Goal: Task Accomplishment & Management: Manage account settings

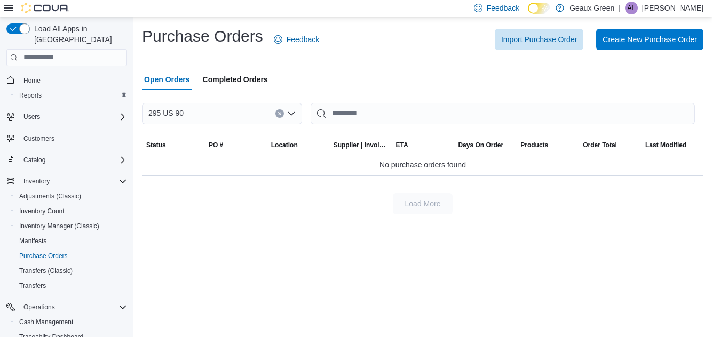
click at [554, 39] on span "Import Purchase Order" at bounding box center [539, 39] width 76 height 11
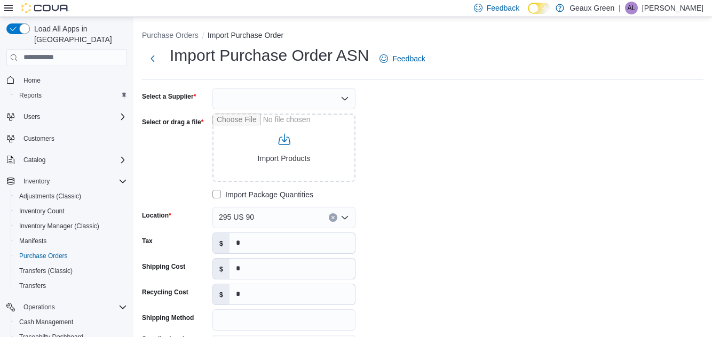
click at [343, 107] on div at bounding box center [283, 98] width 143 height 21
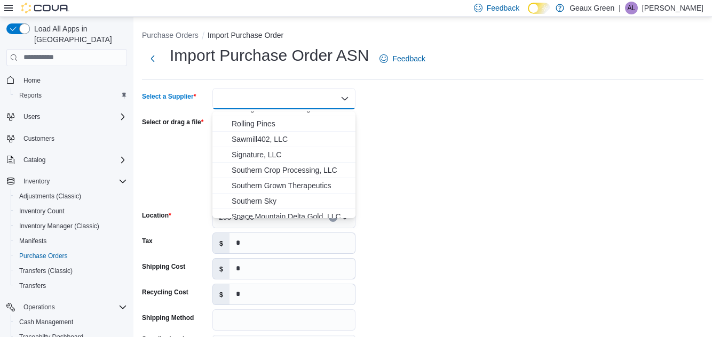
scroll to position [533, 0]
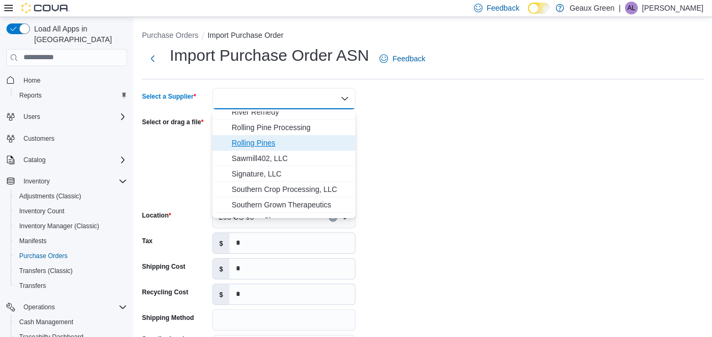
click at [265, 145] on span "Rolling Pines" at bounding box center [289, 143] width 117 height 11
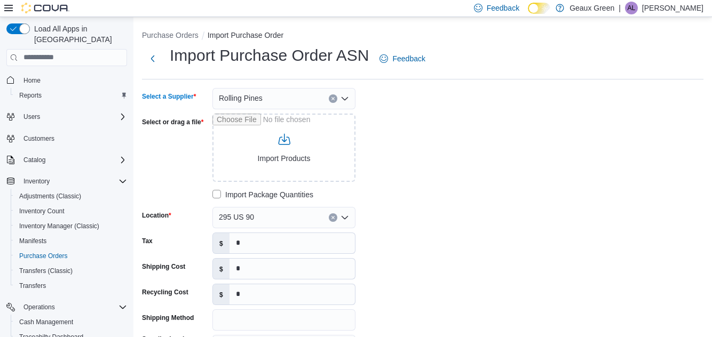
click at [415, 111] on div "Select a Supplier Rolling Pines Combo box. Selected. Rolling Pines. Press Backs…" at bounding box center [302, 247] width 320 height 319
click at [214, 197] on label "Import Package Quantities" at bounding box center [262, 194] width 101 height 13
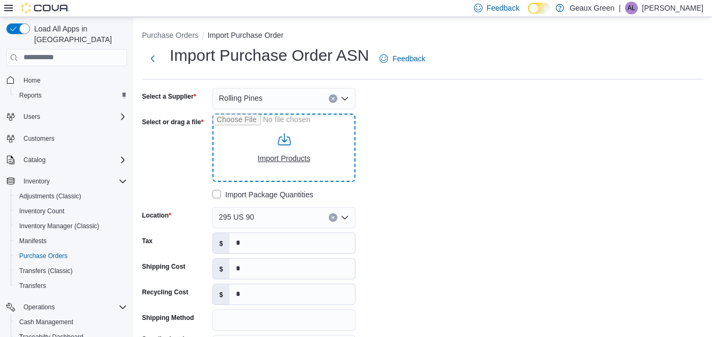
click at [341, 161] on input "Select or drag a file" at bounding box center [283, 148] width 143 height 68
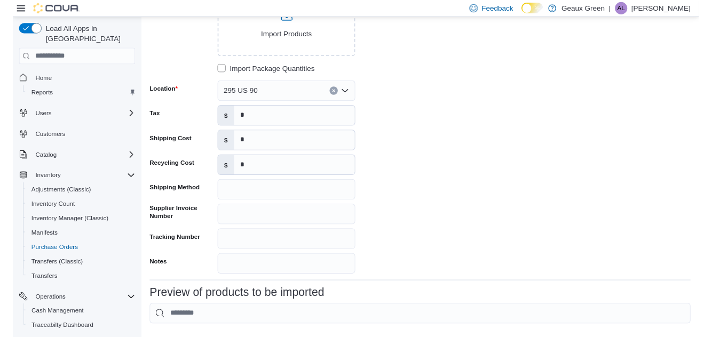
scroll to position [126, 0]
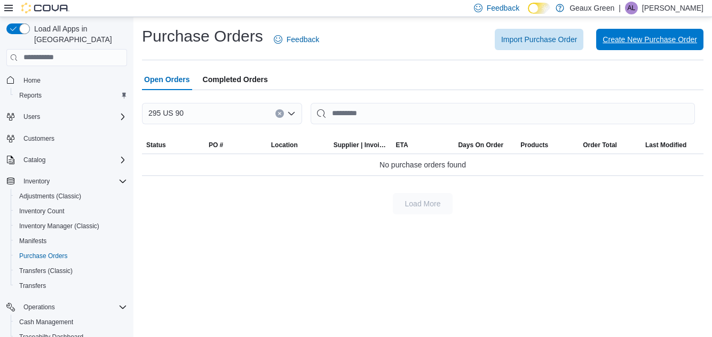
click at [635, 42] on span "Create New Purchase Order" at bounding box center [649, 39] width 94 height 11
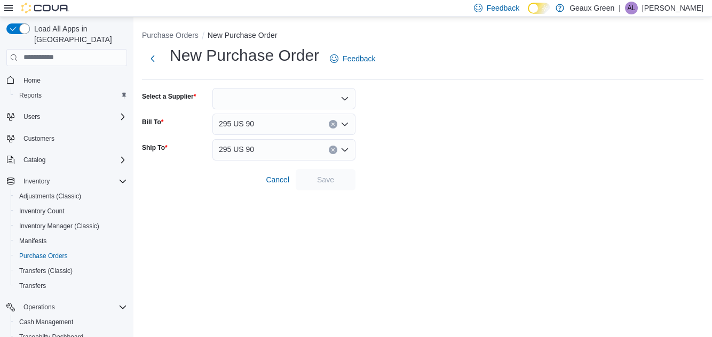
click at [319, 109] on div at bounding box center [283, 98] width 143 height 21
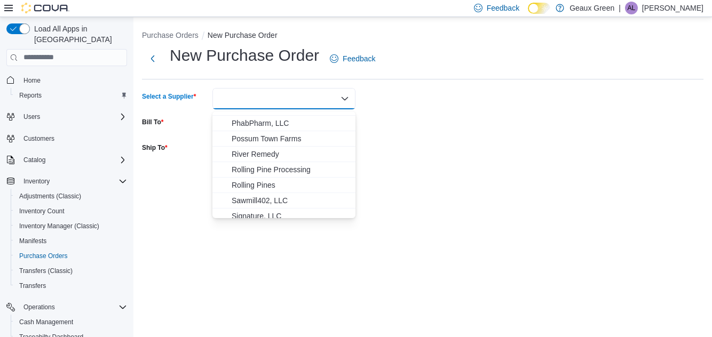
scroll to position [497, 0]
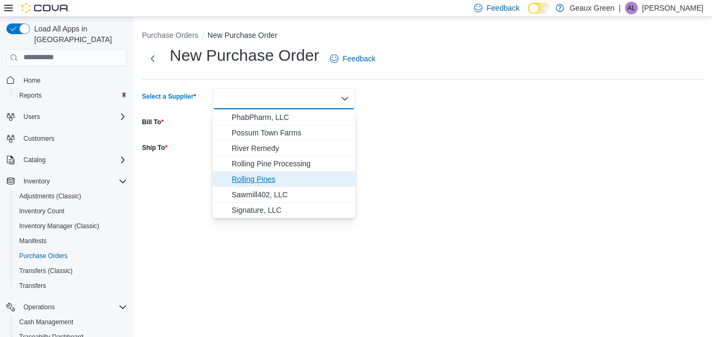
click at [268, 181] on span "Rolling Pines" at bounding box center [289, 179] width 117 height 11
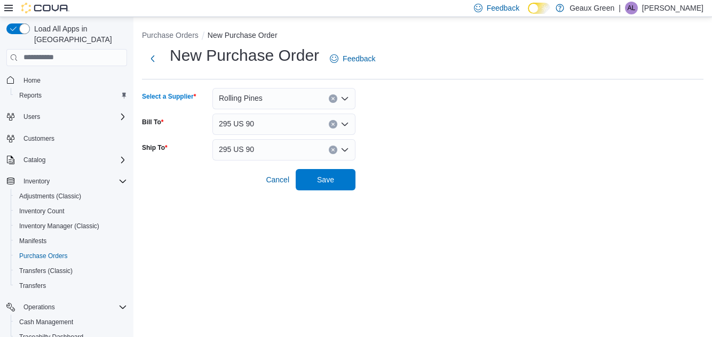
click at [430, 101] on form "Select a Supplier Rolling Pines Combo box. Selected. Rolling Pines. Press Backs…" at bounding box center [422, 139] width 561 height 102
click at [323, 185] on span "Save" at bounding box center [325, 179] width 17 height 11
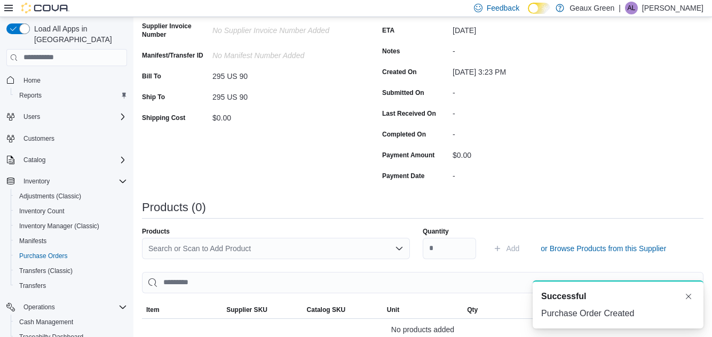
scroll to position [139, 0]
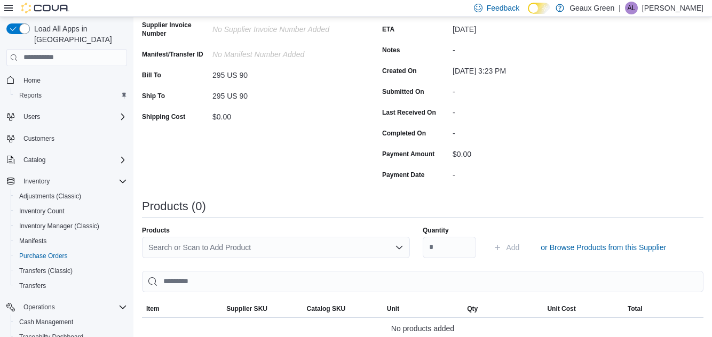
click at [364, 248] on div "Search or Scan to Add Product" at bounding box center [276, 247] width 268 height 21
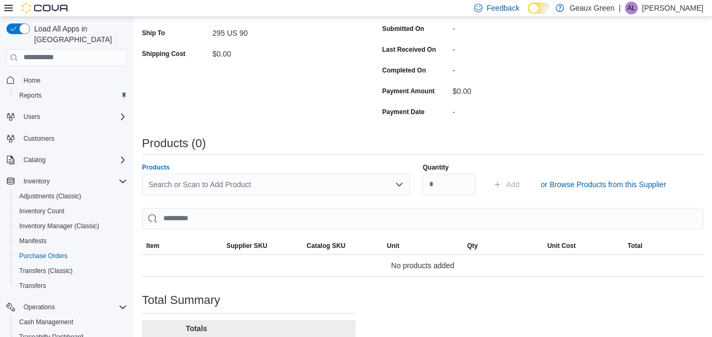
scroll to position [207, 0]
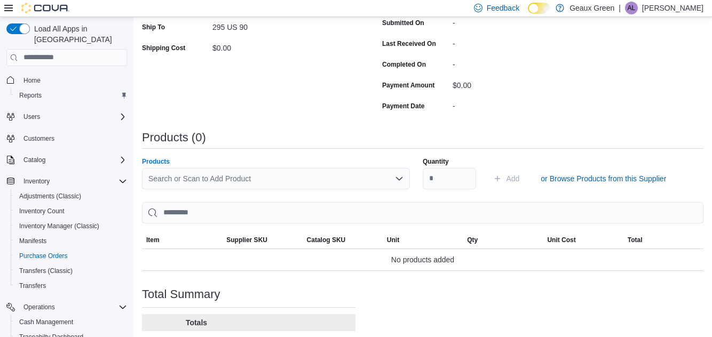
click at [324, 185] on div "Search or Scan to Add Product Combo box. Selected. Combo box input. Search or S…" at bounding box center [276, 178] width 268 height 21
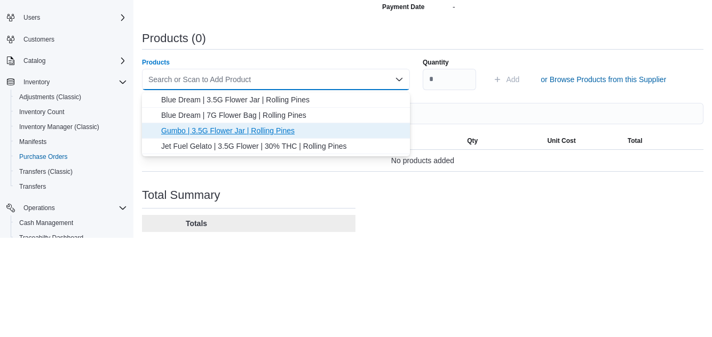
click at [289, 232] on span "Gumbo | 3.5G Flower Jar | Rolling Pines" at bounding box center [282, 230] width 242 height 11
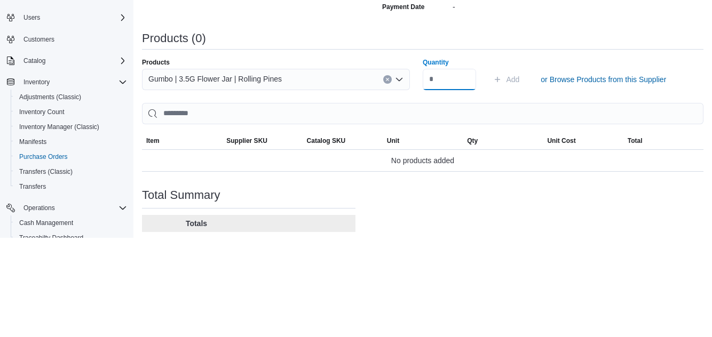
click at [441, 178] on input "Quantity" at bounding box center [448, 178] width 53 height 21
type input "**"
click at [575, 141] on div "Products (0)" at bounding box center [422, 137] width 561 height 13
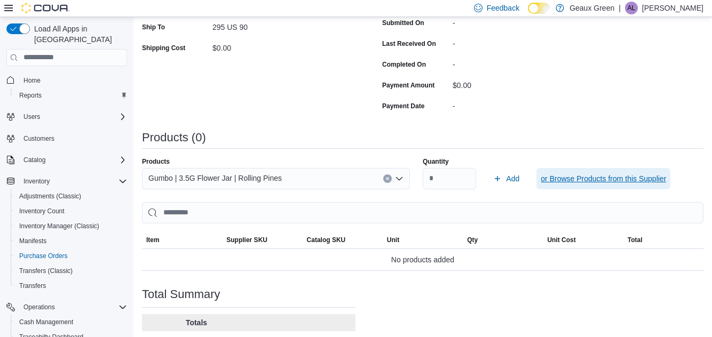
click at [586, 183] on span "or Browse Products from this Supplier" at bounding box center [602, 178] width 125 height 11
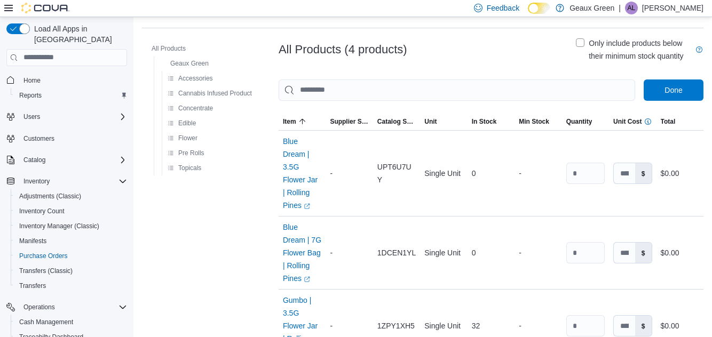
scroll to position [203, 0]
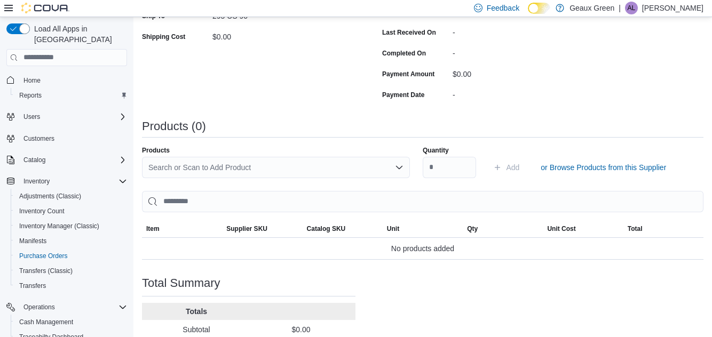
click at [252, 170] on div "Search or Scan to Add Product" at bounding box center [276, 167] width 268 height 21
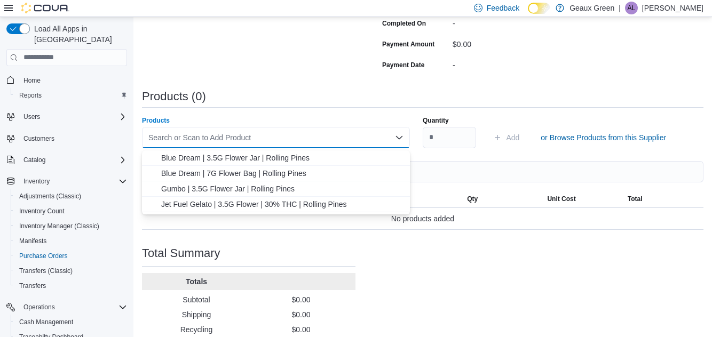
scroll to position [270, 0]
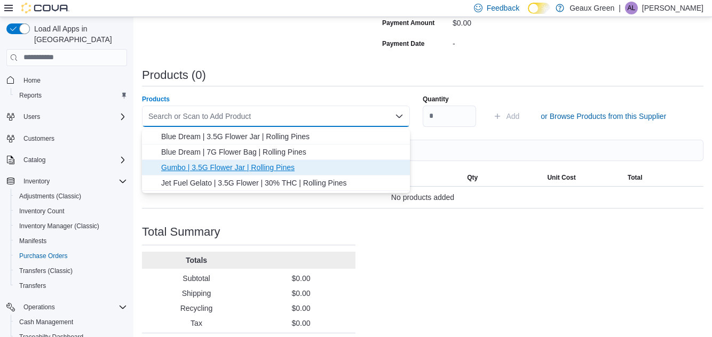
click at [235, 167] on span "Gumbo | 3.5G Flower Jar | Rolling Pines" at bounding box center [282, 167] width 242 height 11
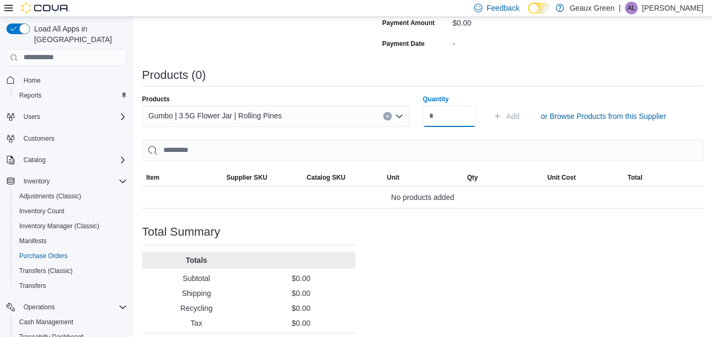
click at [432, 119] on input "Quantity" at bounding box center [448, 116] width 53 height 21
type input "**"
click at [540, 68] on div "Purchase Order: PODRST-257 Feedback Purchase Order Details Edit Status Pending …" at bounding box center [422, 85] width 561 height 534
click at [505, 115] on span "Add" at bounding box center [506, 116] width 26 height 21
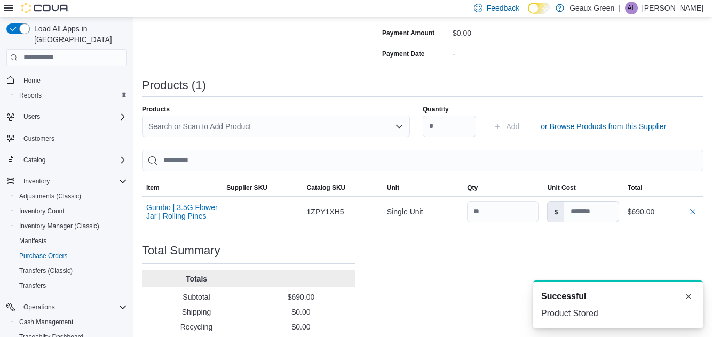
scroll to position [253, 0]
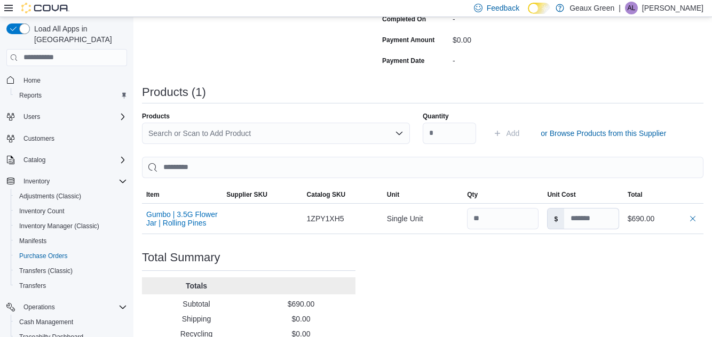
click at [690, 337] on div "Purchase Order: PODRST-257 Feedback Purchase Order Details Edit Status Pending …" at bounding box center [422, 106] width 561 height 543
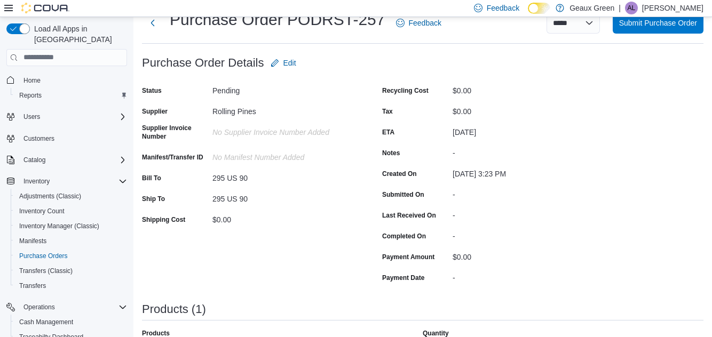
scroll to position [0, 0]
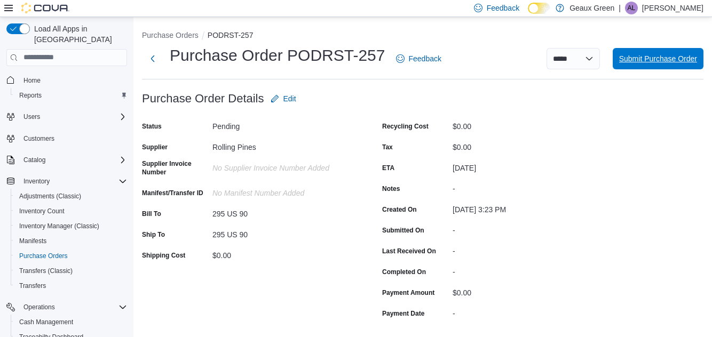
click at [661, 61] on span "Submit Purchase Order" at bounding box center [658, 58] width 78 height 11
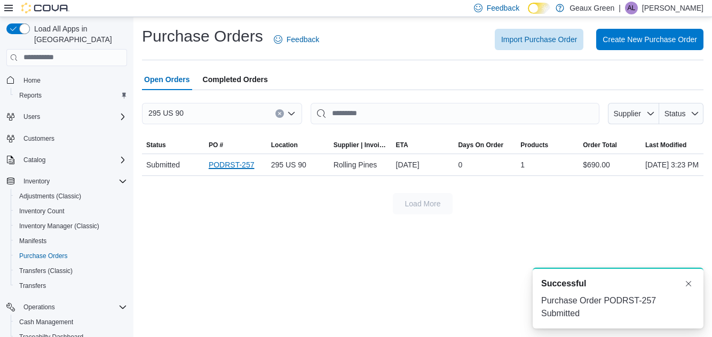
click at [229, 171] on link "PODRST-257" at bounding box center [232, 164] width 46 height 13
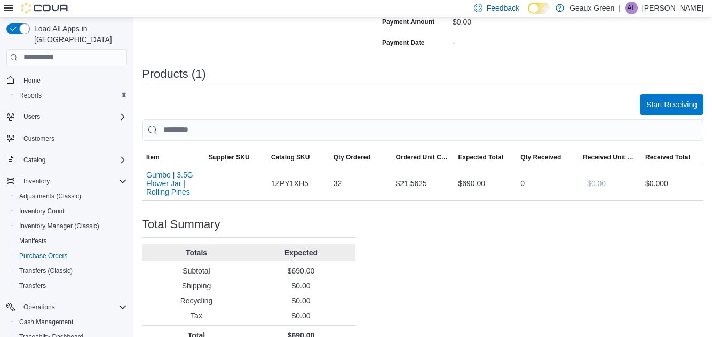
scroll to position [267, 0]
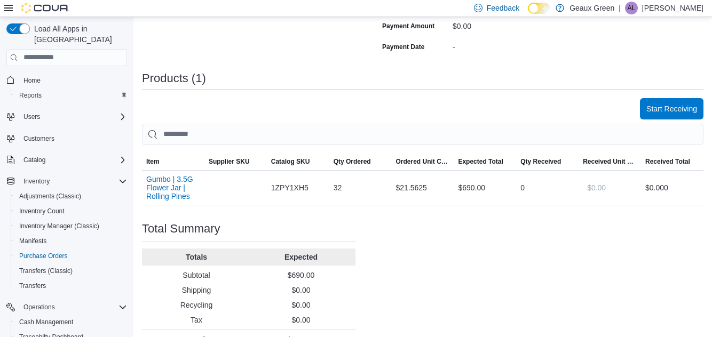
click at [520, 188] on div "0" at bounding box center [547, 187] width 62 height 21
click at [521, 195] on div "0" at bounding box center [547, 187] width 62 height 21
click at [682, 110] on span "Start Receiving" at bounding box center [671, 108] width 51 height 11
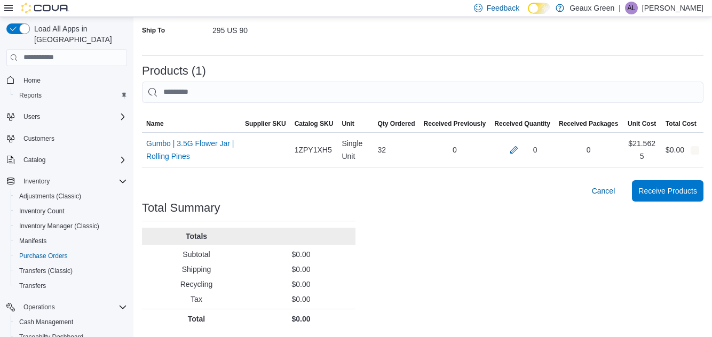
scroll to position [202, 0]
click at [536, 145] on div "0" at bounding box center [522, 149] width 56 height 13
click at [517, 151] on button "button" at bounding box center [513, 149] width 13 height 13
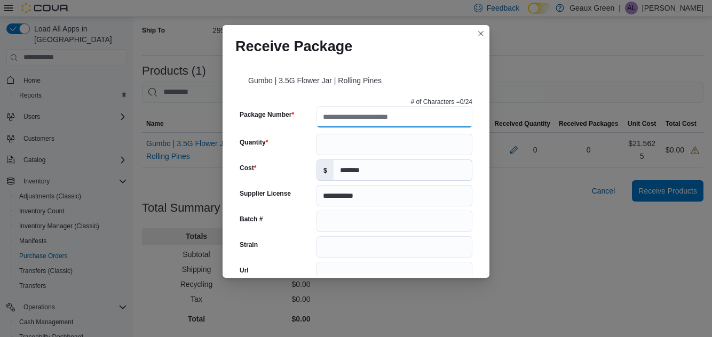
click at [397, 106] on input "Package Number" at bounding box center [394, 116] width 156 height 21
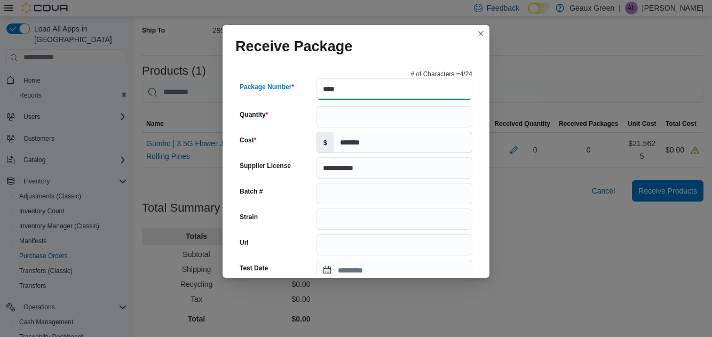
scroll to position [25, 0]
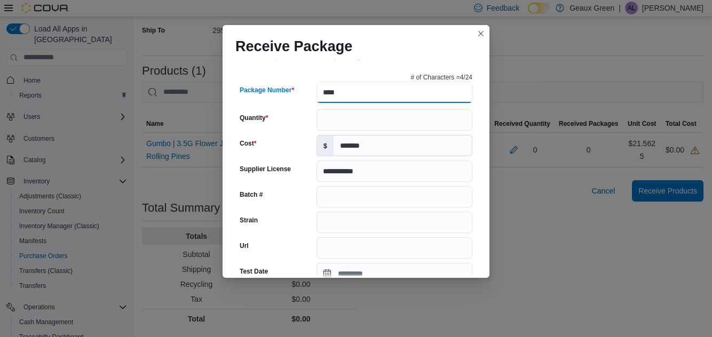
click at [358, 82] on input "****" at bounding box center [394, 92] width 156 height 21
type input "*"
type input "**********"
type input "*****"
type input "**********"
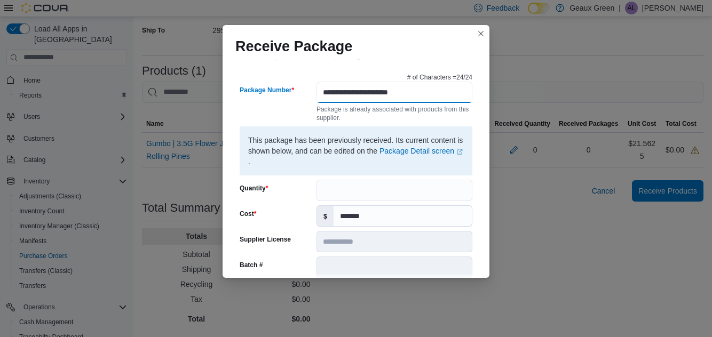
type input "**********"
click at [556, 78] on div "**********" at bounding box center [356, 168] width 712 height 337
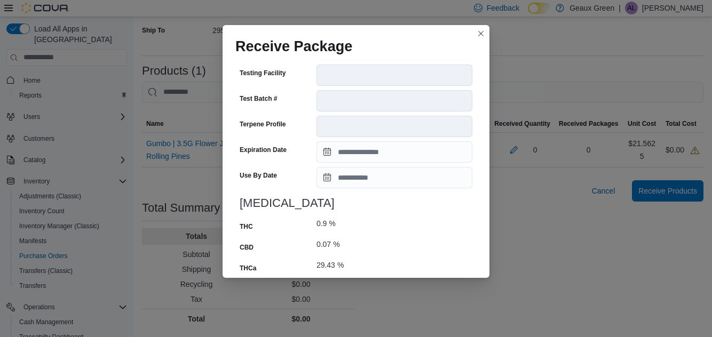
scroll to position [459, 0]
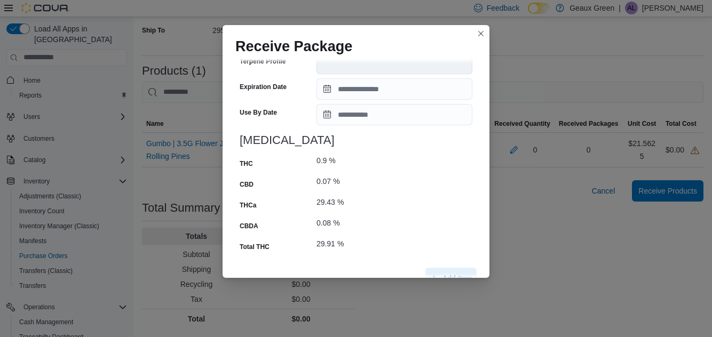
click at [457, 273] on span "Add Item" at bounding box center [457, 278] width 30 height 11
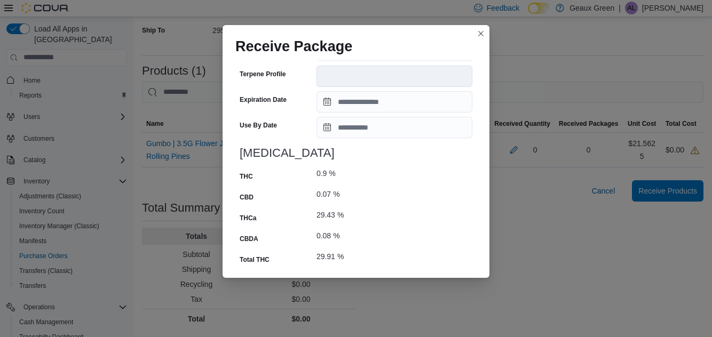
scroll to position [472, 0]
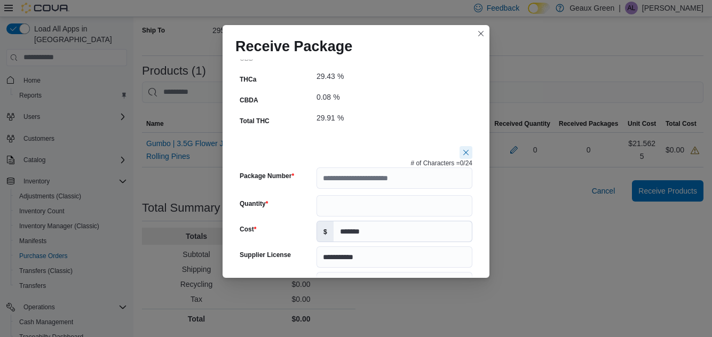
click at [465, 146] on button "button" at bounding box center [465, 152] width 13 height 13
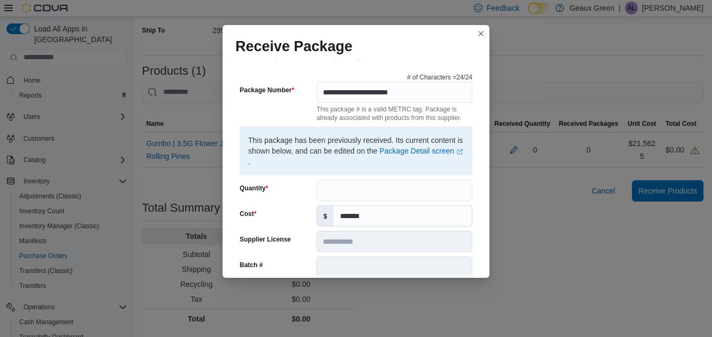
scroll to position [0, 0]
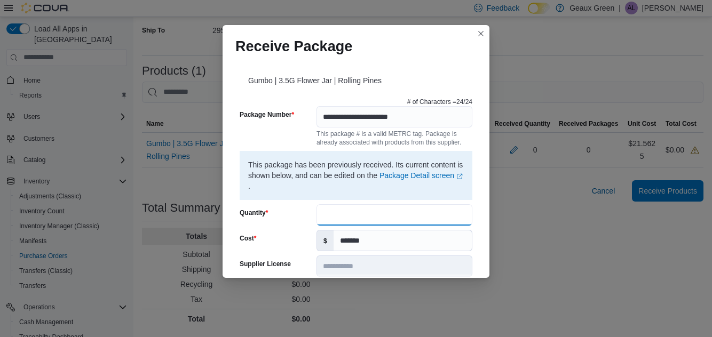
click at [352, 204] on input "Quantity" at bounding box center [394, 214] width 156 height 21
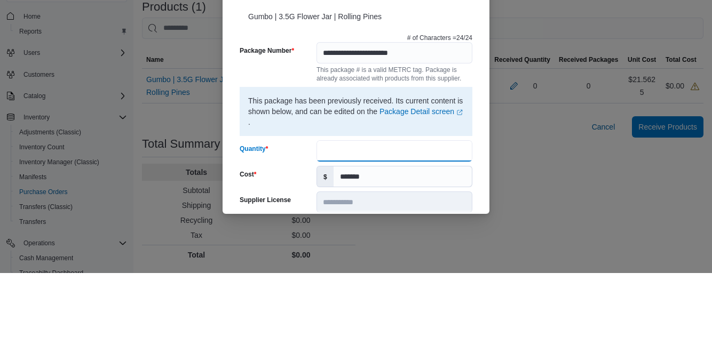
scroll to position [202, 0]
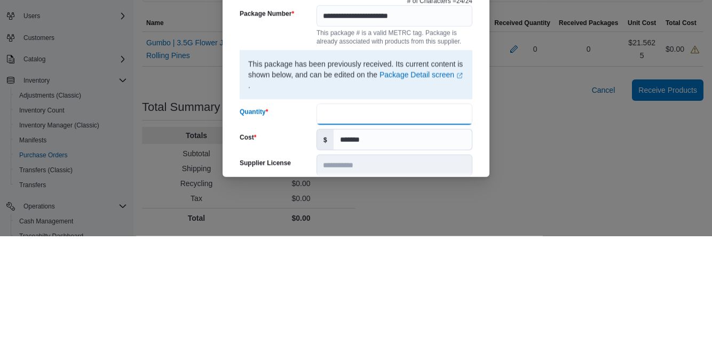
type input "**"
click at [482, 213] on div "**********" at bounding box center [355, 168] width 267 height 219
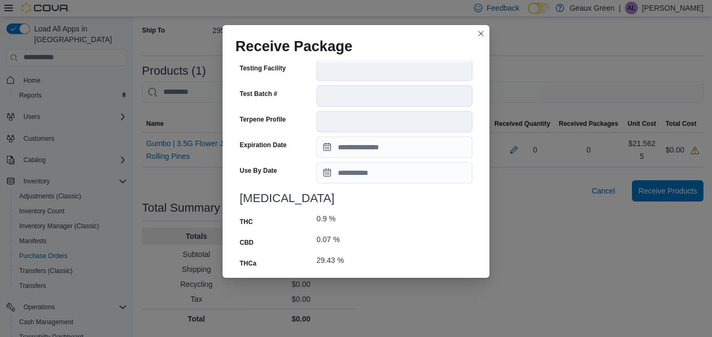
scroll to position [459, 0]
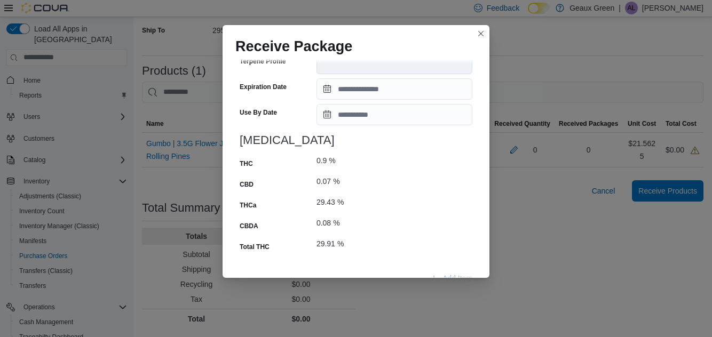
click at [443, 299] on span "Submit" at bounding box center [446, 304] width 23 height 11
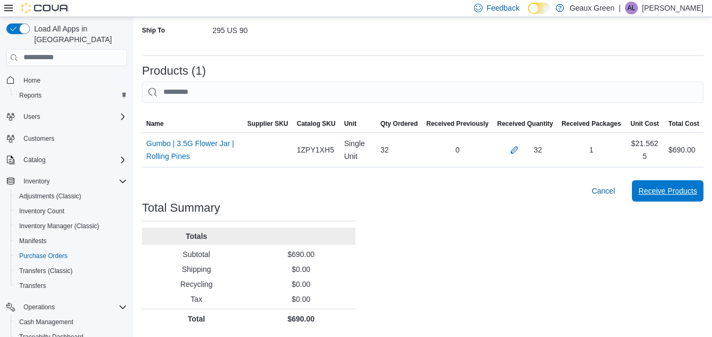
click at [669, 190] on span "Receive Products" at bounding box center [667, 191] width 59 height 11
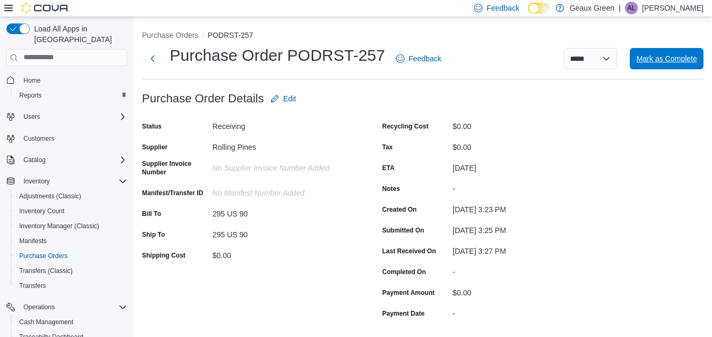
click at [669, 59] on span "Mark as Complete" at bounding box center [666, 58] width 61 height 11
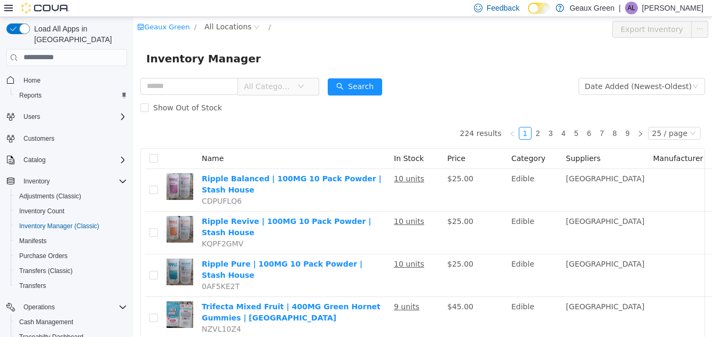
click at [307, 52] on div "Inventory Manager" at bounding box center [422, 58] width 553 height 17
click at [198, 89] on input "text" at bounding box center [189, 85] width 98 height 17
type input "*****"
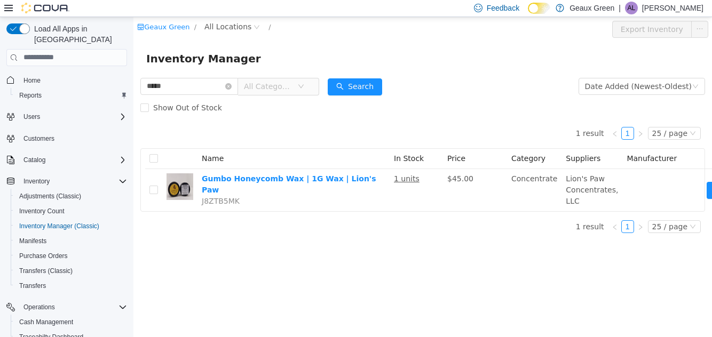
click at [492, 90] on form "***** All Categories Date Added (Newest-Oldest) Search Show Out of Stock" at bounding box center [422, 96] width 564 height 43
click at [362, 271] on div "Geaux Green / All Locations / Export Inventory Inventory Manager ***** All Cate…" at bounding box center [422, 177] width 578 height 320
